Goal: Transaction & Acquisition: Obtain resource

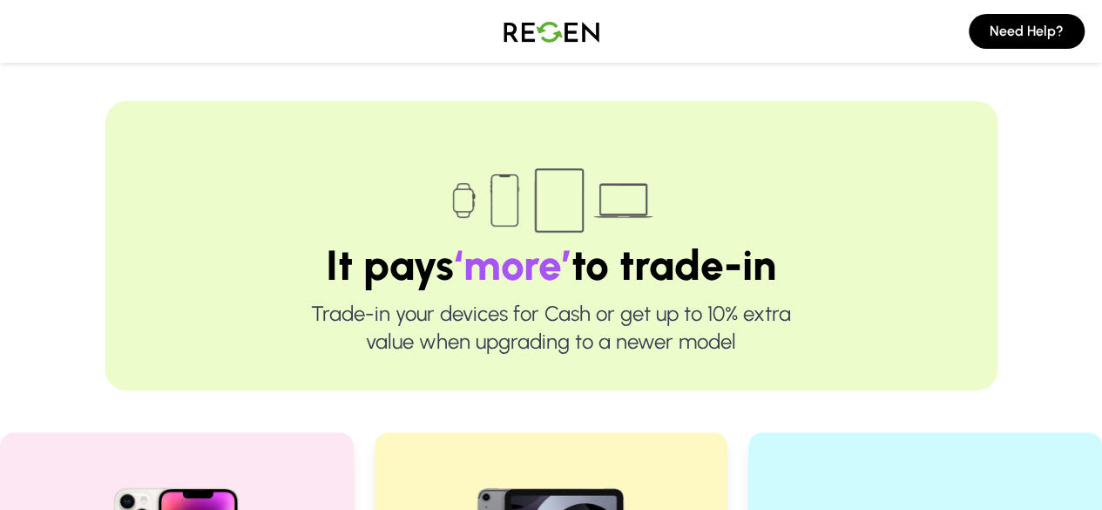
click at [793, 166] on div at bounding box center [551, 200] width 781 height 87
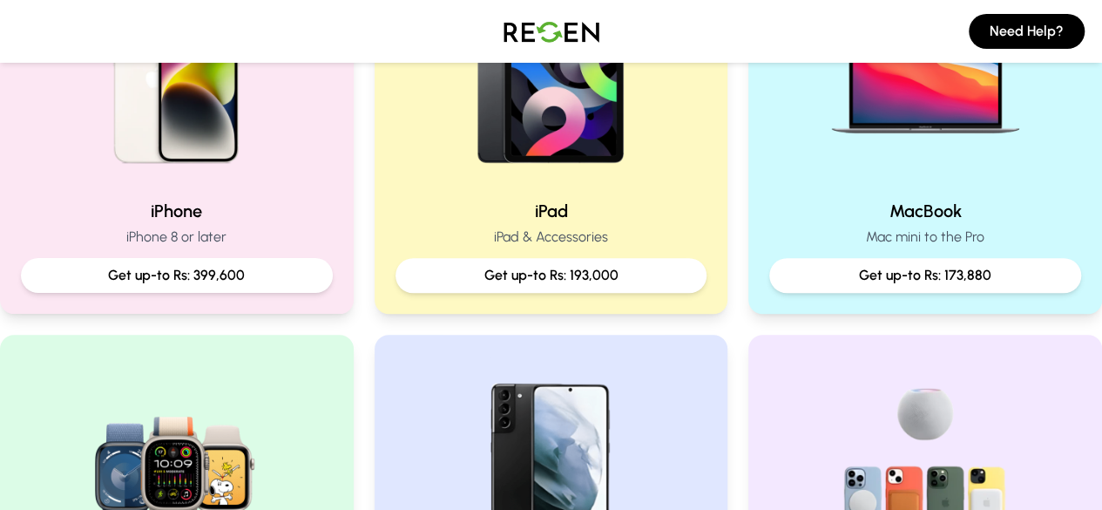
scroll to position [493, 0]
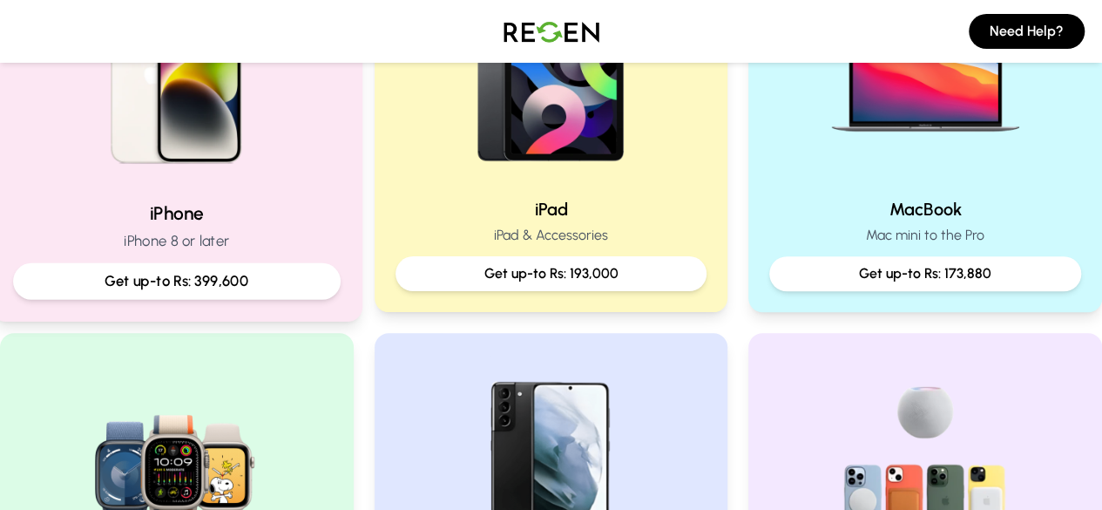
click at [267, 172] on img at bounding box center [176, 69] width 234 height 234
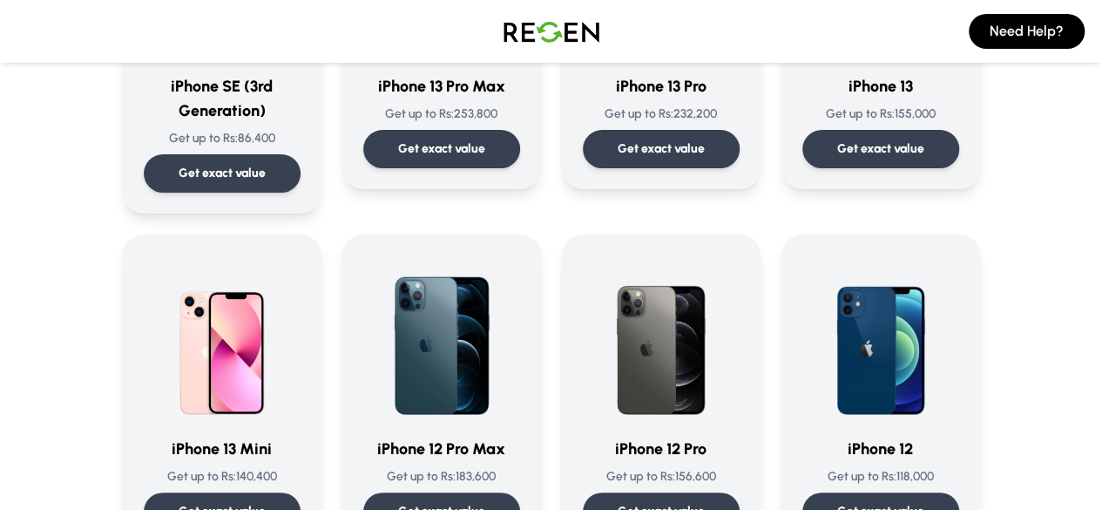
scroll to position [828, 0]
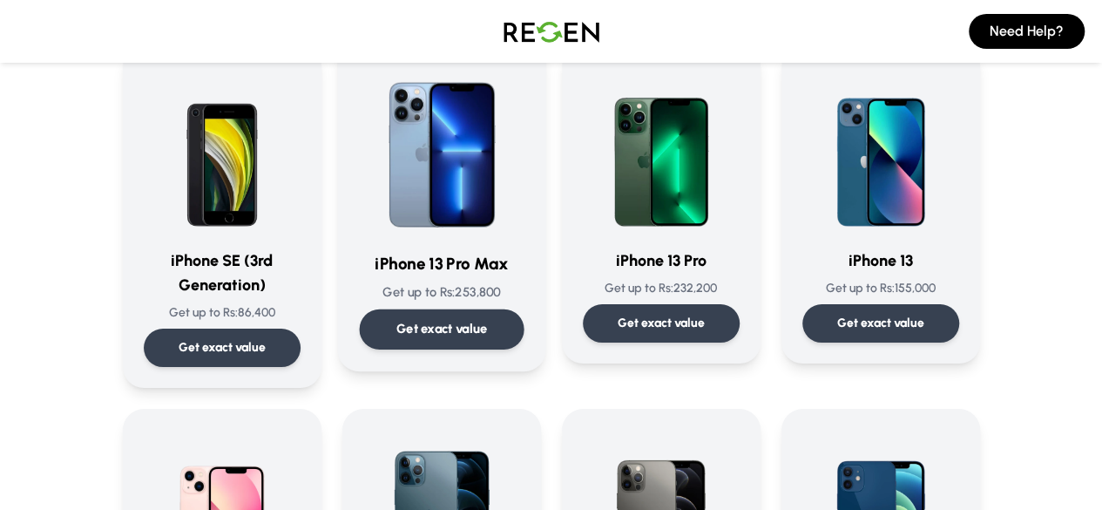
click at [466, 308] on div "iPhone 13 Pro Max Get up to Rs: 253,800 Get exact value" at bounding box center [441, 204] width 165 height 289
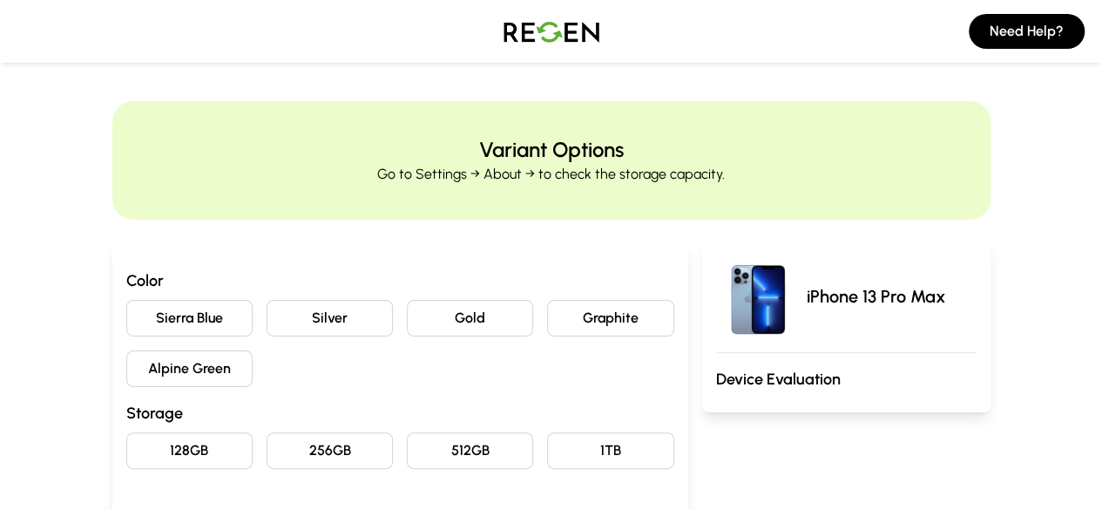
click at [279, 318] on button "Silver" at bounding box center [330, 318] width 126 height 37
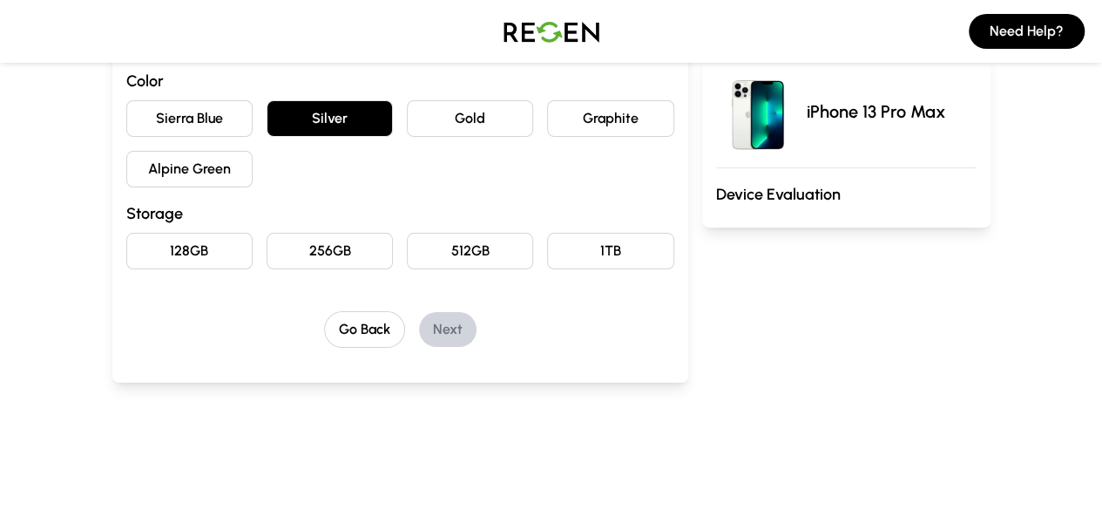
scroll to position [200, 0]
click at [317, 262] on button "256GB" at bounding box center [330, 250] width 126 height 37
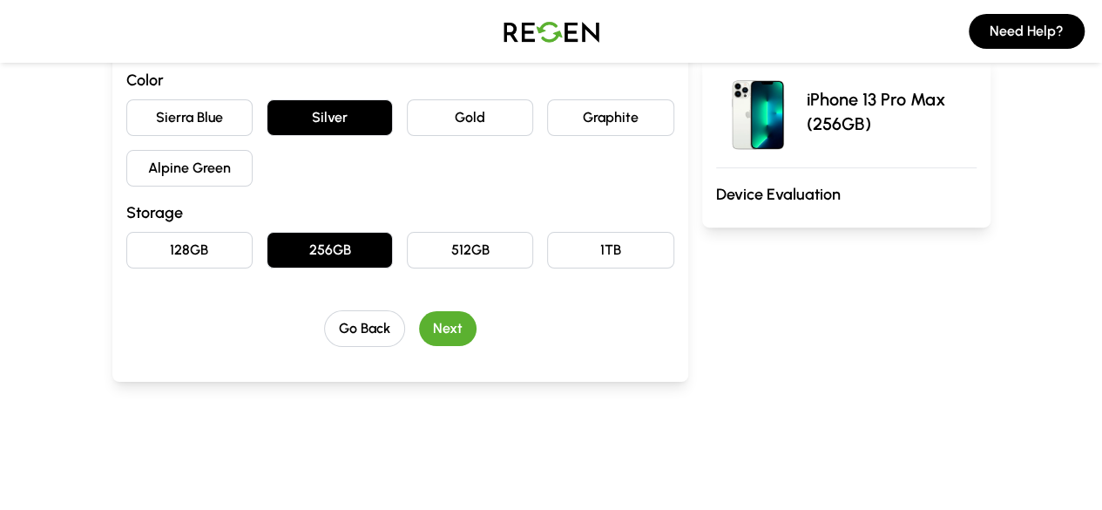
click at [419, 316] on button "Next" at bounding box center [447, 328] width 57 height 35
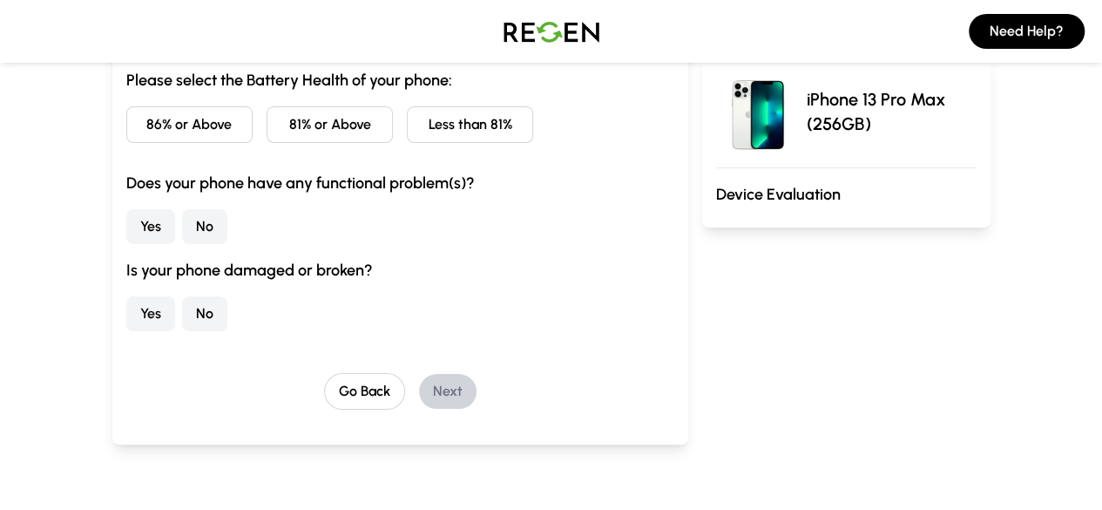
click at [312, 131] on button "81% or Above" at bounding box center [330, 124] width 126 height 37
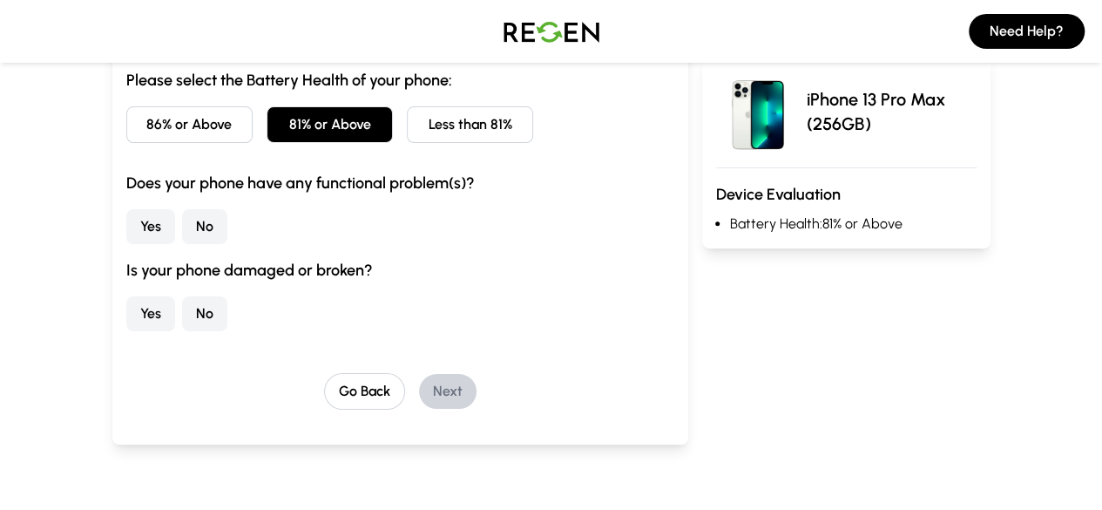
click at [182, 217] on button "No" at bounding box center [204, 226] width 45 height 35
click at [182, 309] on button "No" at bounding box center [204, 313] width 45 height 35
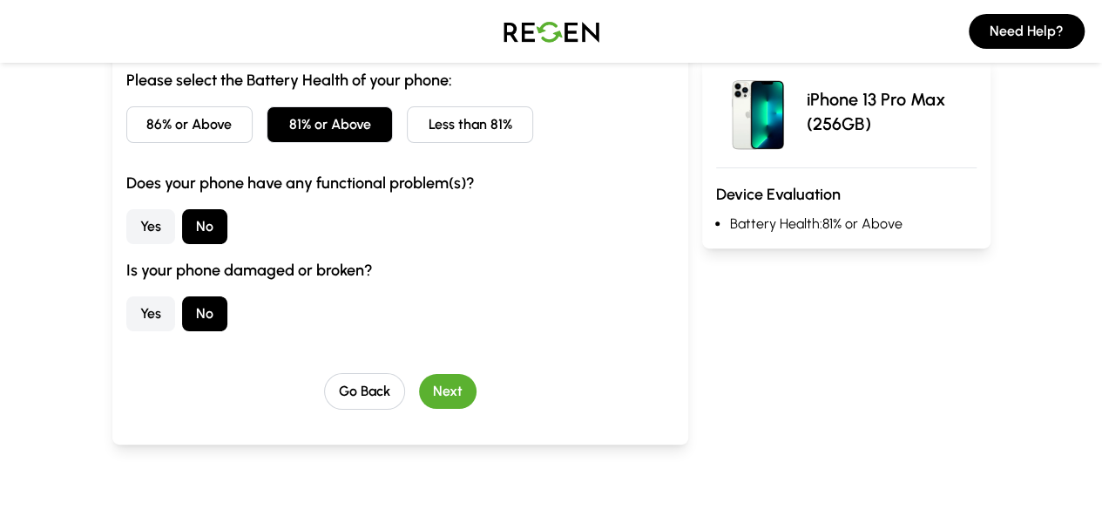
click at [424, 377] on button "Next" at bounding box center [447, 391] width 57 height 35
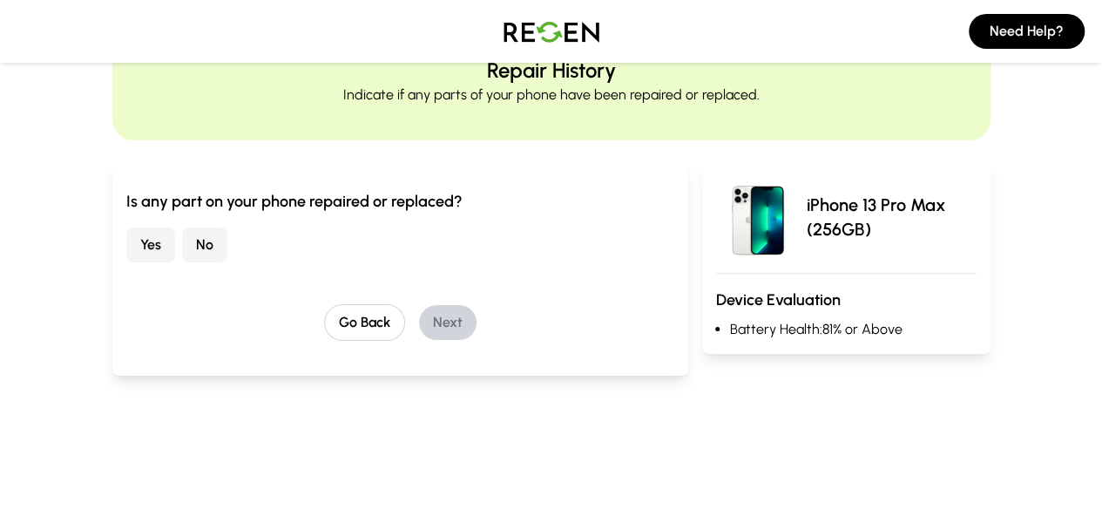
scroll to position [78, 0]
click at [126, 243] on button "Yes" at bounding box center [150, 245] width 49 height 35
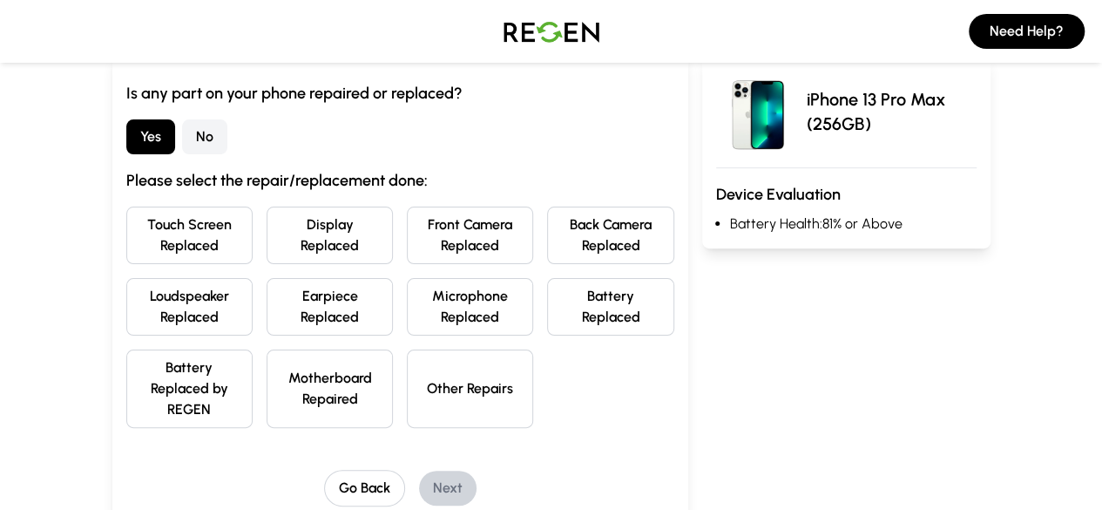
scroll to position [188, 0]
click at [182, 139] on button "No" at bounding box center [204, 135] width 45 height 35
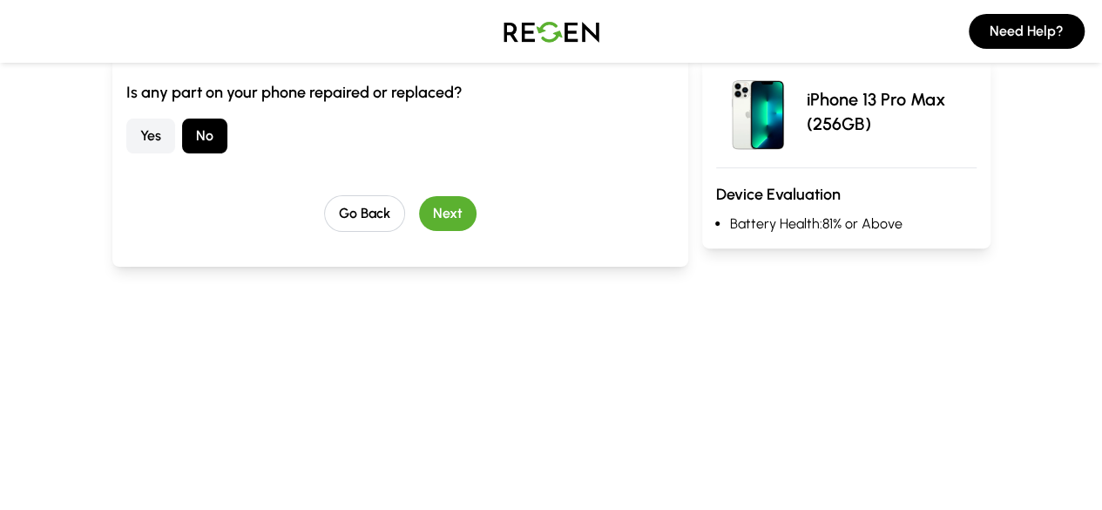
click at [419, 212] on button "Next" at bounding box center [447, 213] width 57 height 35
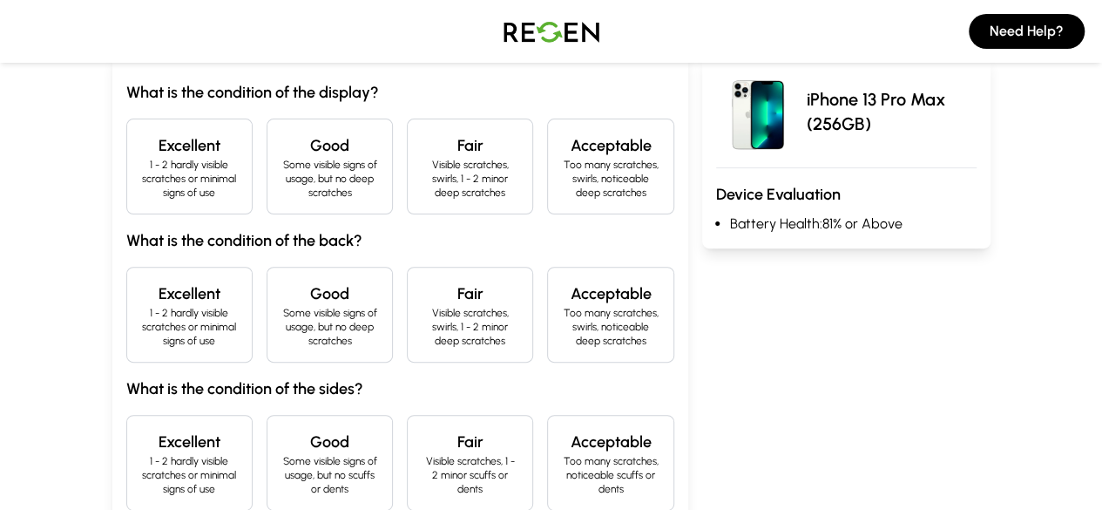
click at [145, 140] on h4 "Excellent" at bounding box center [189, 145] width 97 height 24
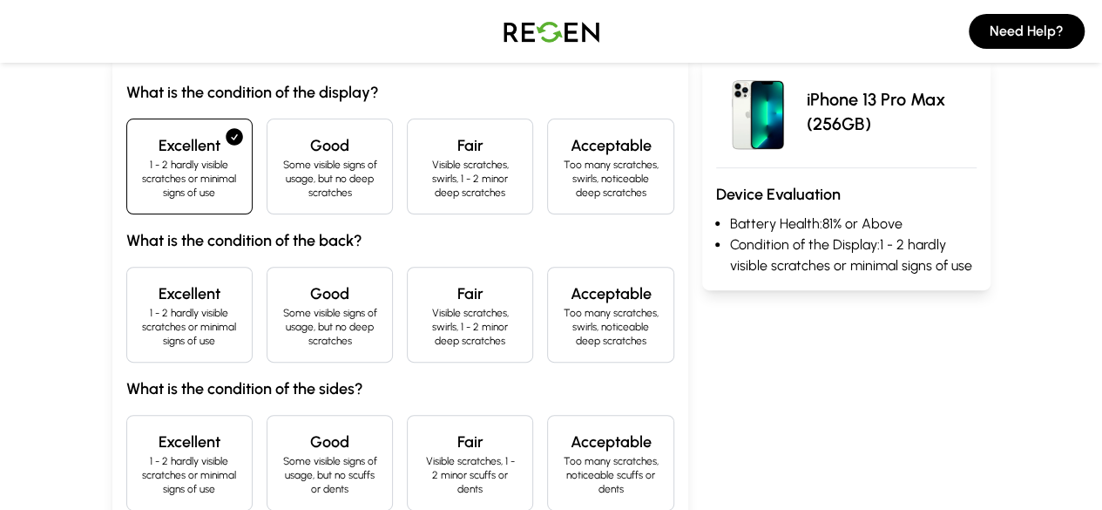
click at [141, 281] on h4 "Excellent" at bounding box center [189, 293] width 97 height 24
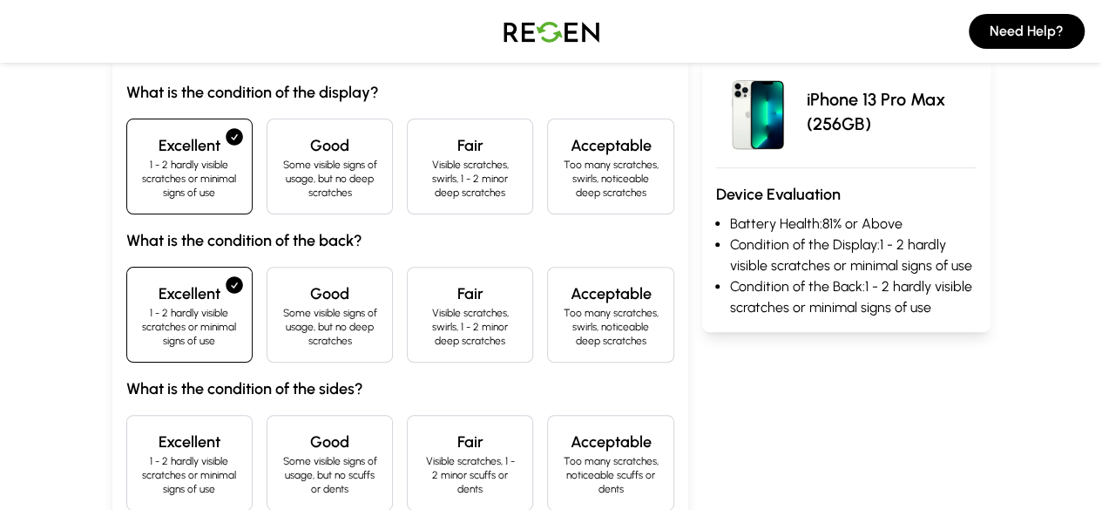
click at [141, 454] on p "1 - 2 hardly visible scratches or minimal signs of use" at bounding box center [189, 475] width 97 height 42
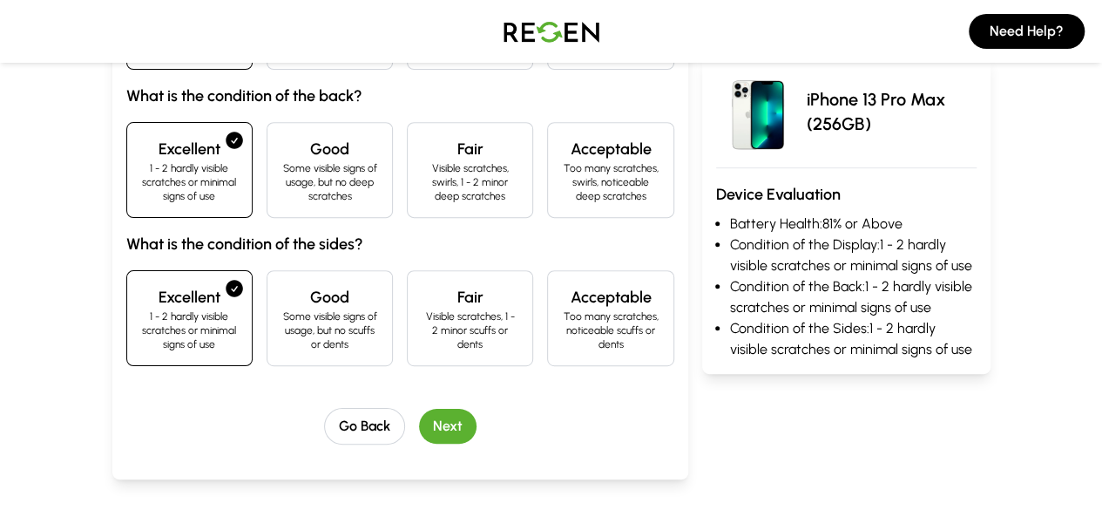
scroll to position [336, 0]
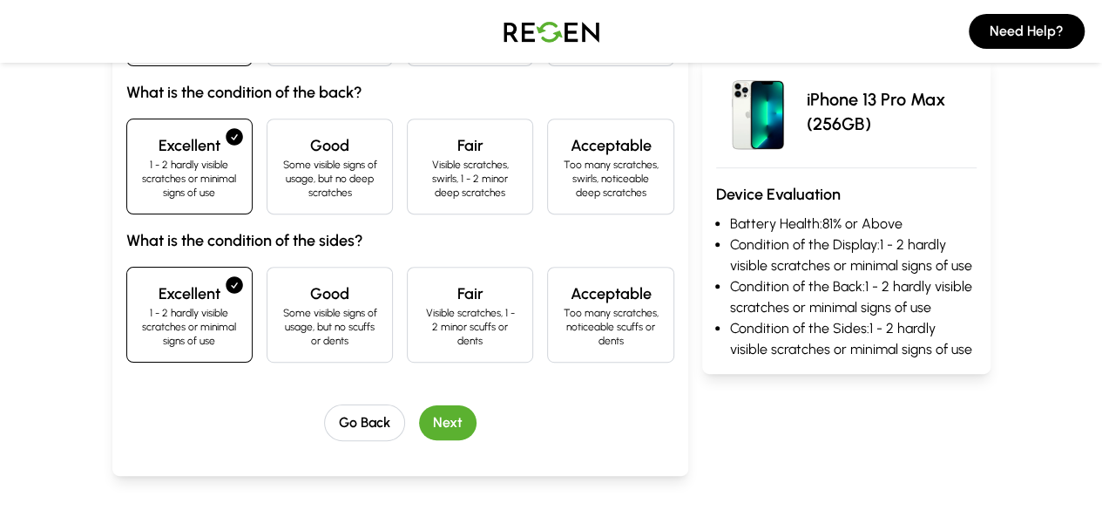
click at [419, 405] on button "Next" at bounding box center [447, 422] width 57 height 35
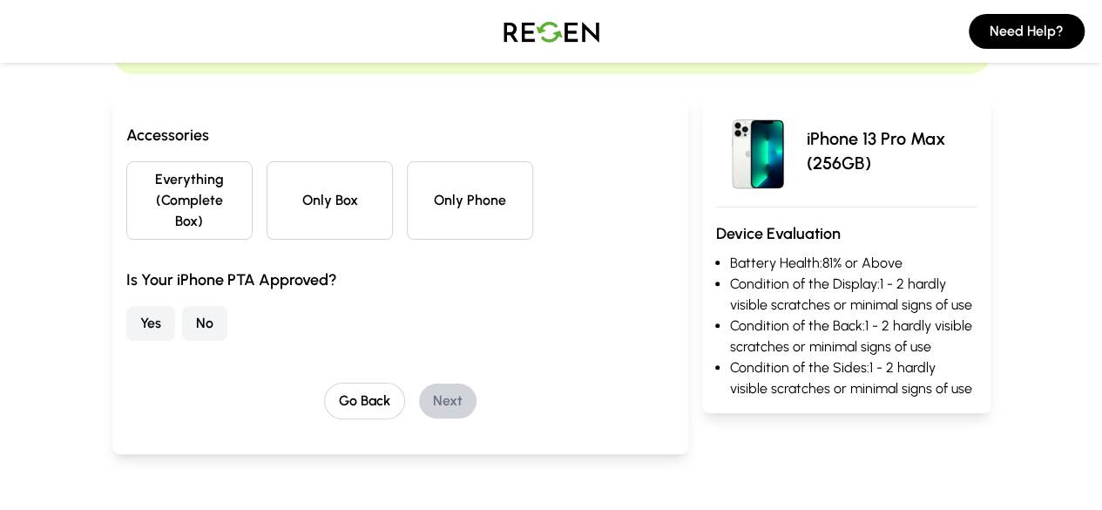
click at [126, 207] on button "Everything (Complete Box)" at bounding box center [189, 200] width 126 height 78
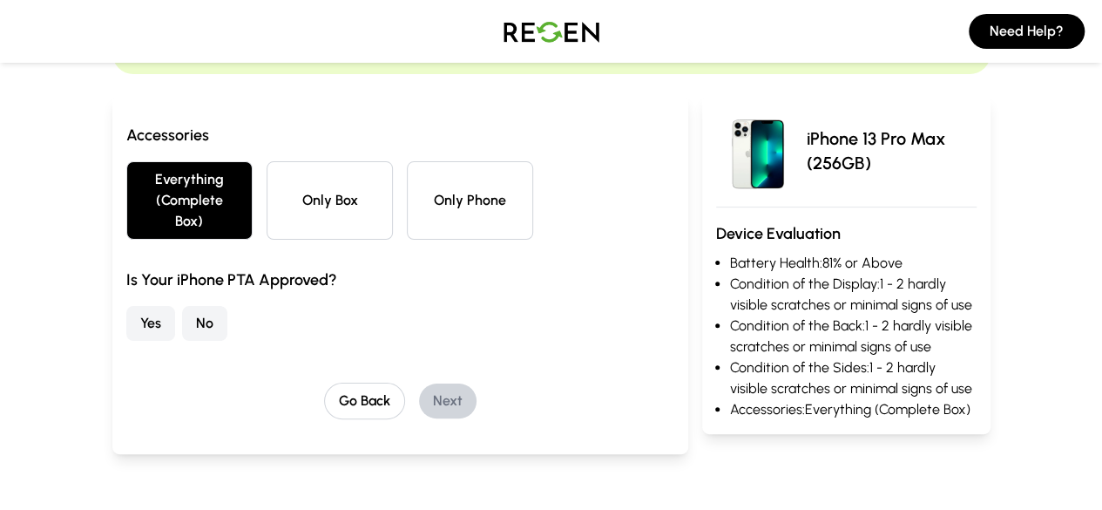
click at [182, 306] on button "No" at bounding box center [204, 323] width 45 height 35
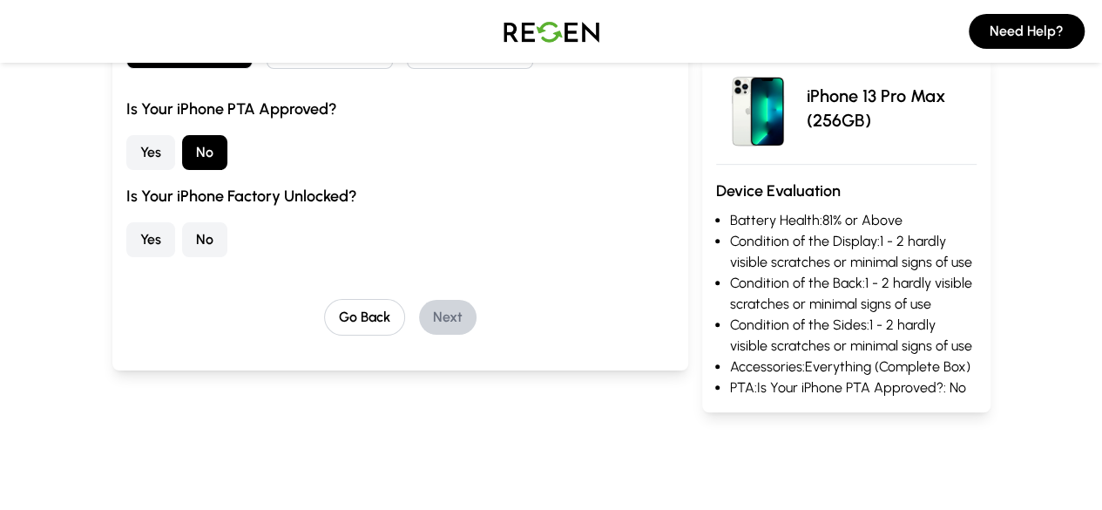
scroll to position [318, 0]
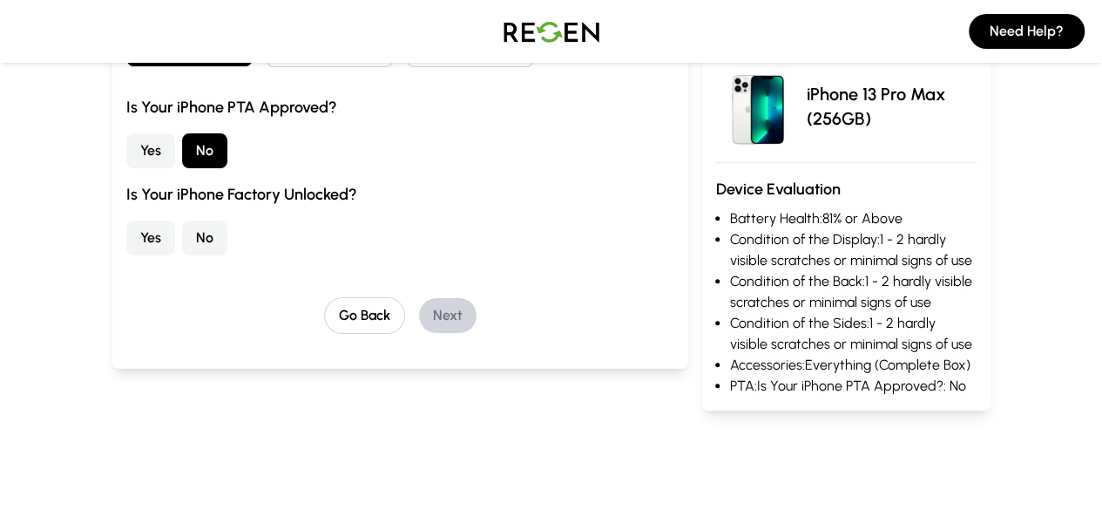
click at [126, 220] on button "Yes" at bounding box center [150, 237] width 49 height 35
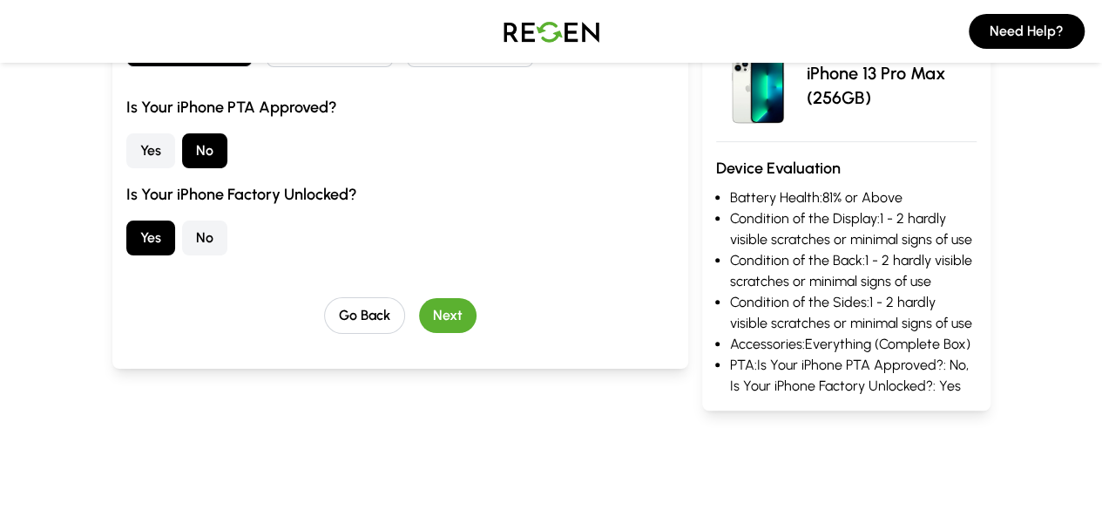
click at [419, 298] on button "Next" at bounding box center [447, 315] width 57 height 35
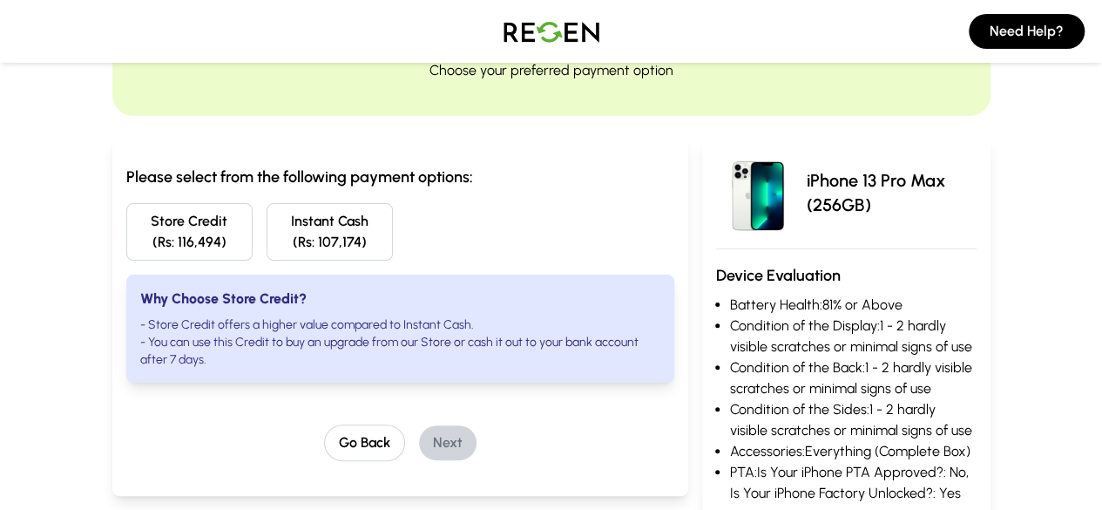
scroll to position [103, 0]
click at [140, 238] on button "Store Credit (Rs: 116,494)" at bounding box center [189, 232] width 126 height 57
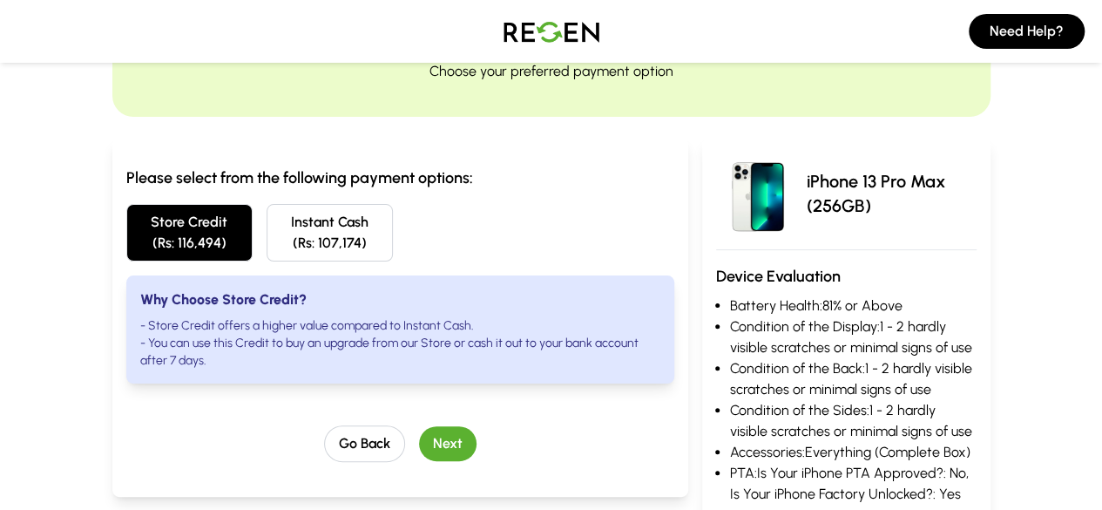
click at [419, 428] on button "Next" at bounding box center [447, 443] width 57 height 35
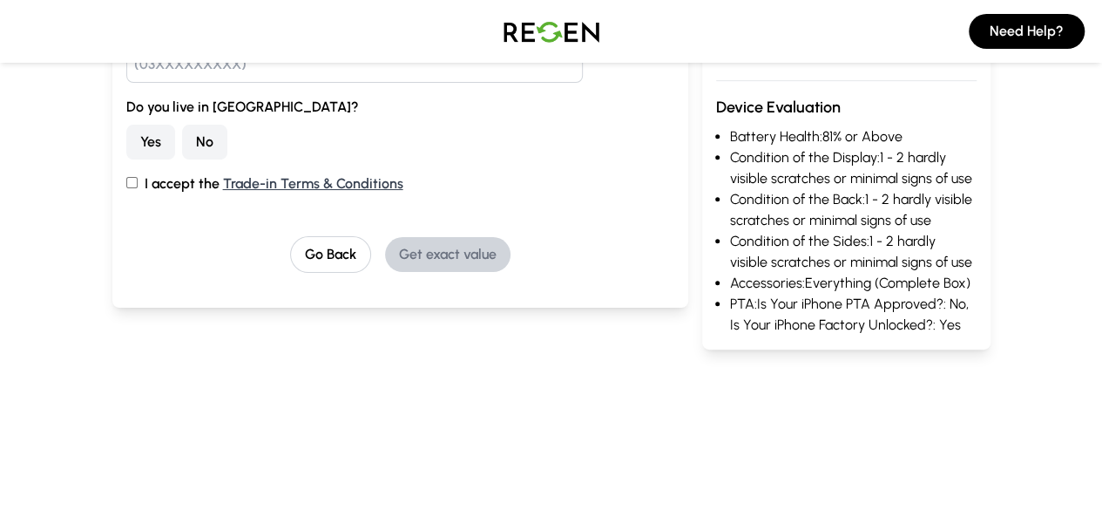
scroll to position [345, 0]
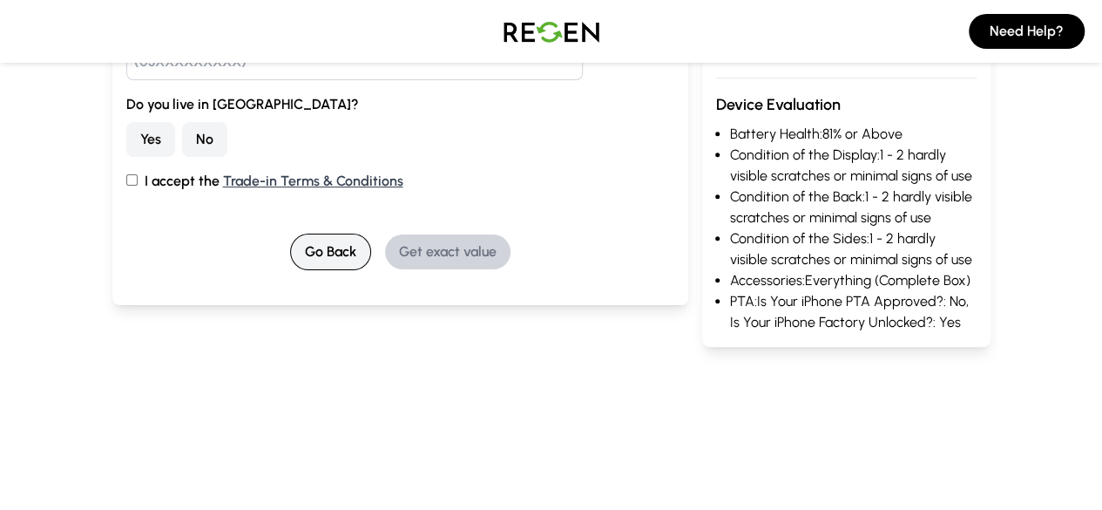
click at [313, 247] on button "Go Back" at bounding box center [330, 251] width 81 height 37
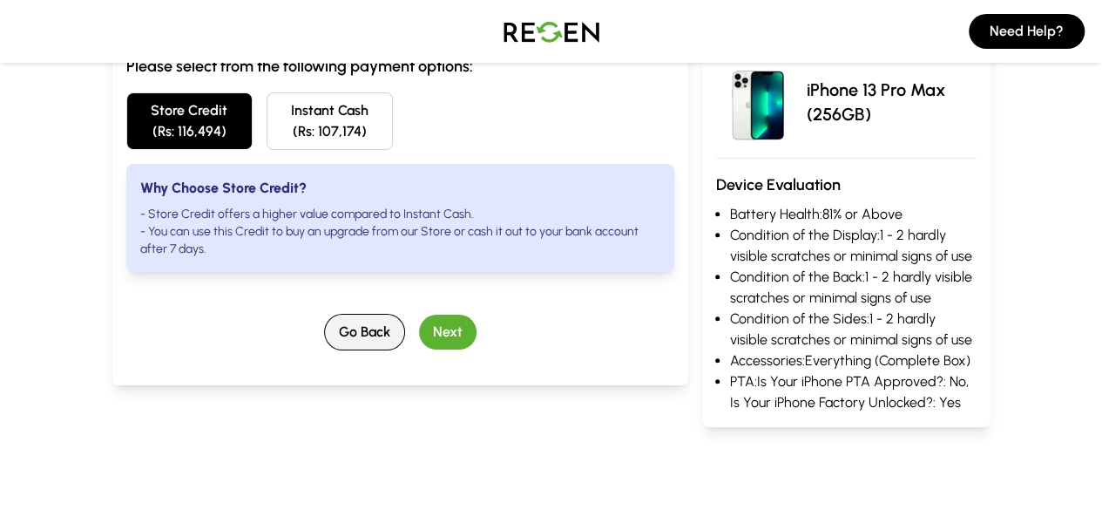
scroll to position [218, 0]
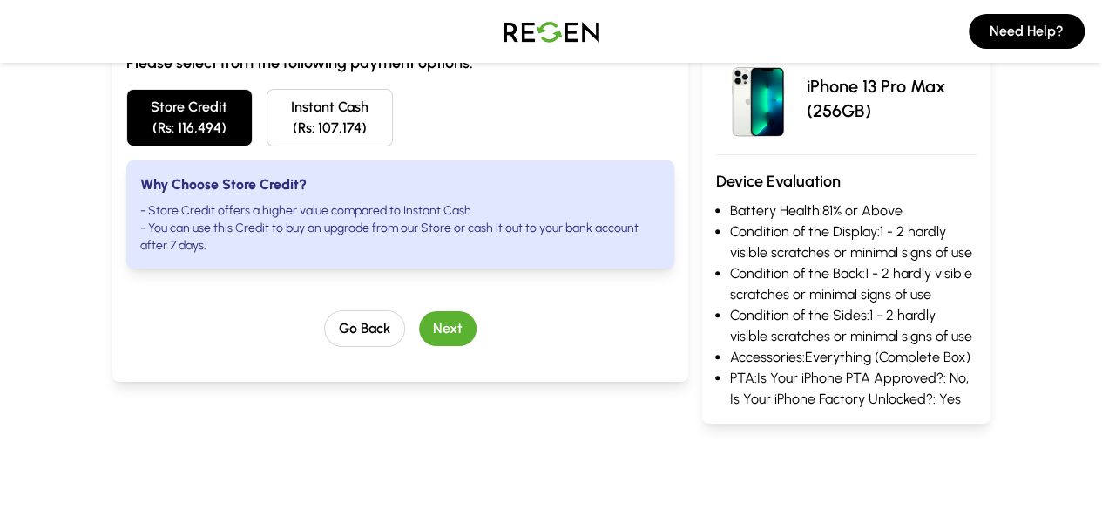
click at [564, 43] on img at bounding box center [551, 31] width 122 height 49
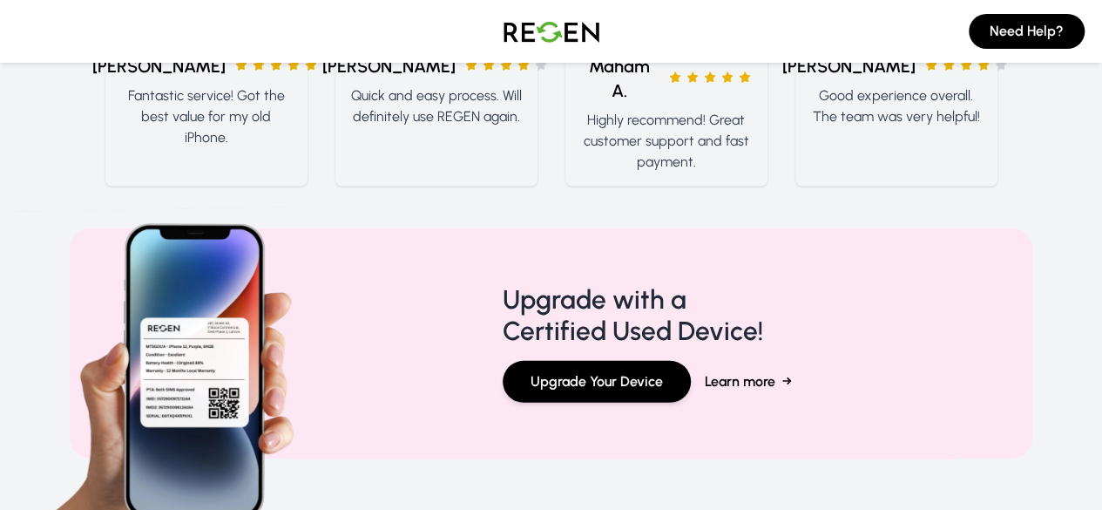
scroll to position [2342, 0]
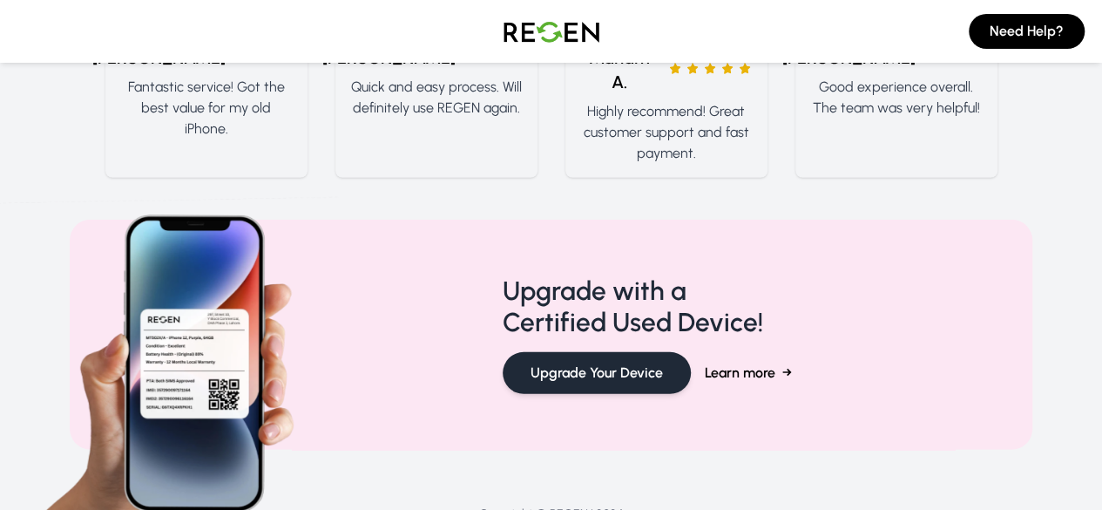
click at [555, 352] on button "Upgrade Your Device" at bounding box center [597, 373] width 188 height 42
